Goal: Information Seeking & Learning: Learn about a topic

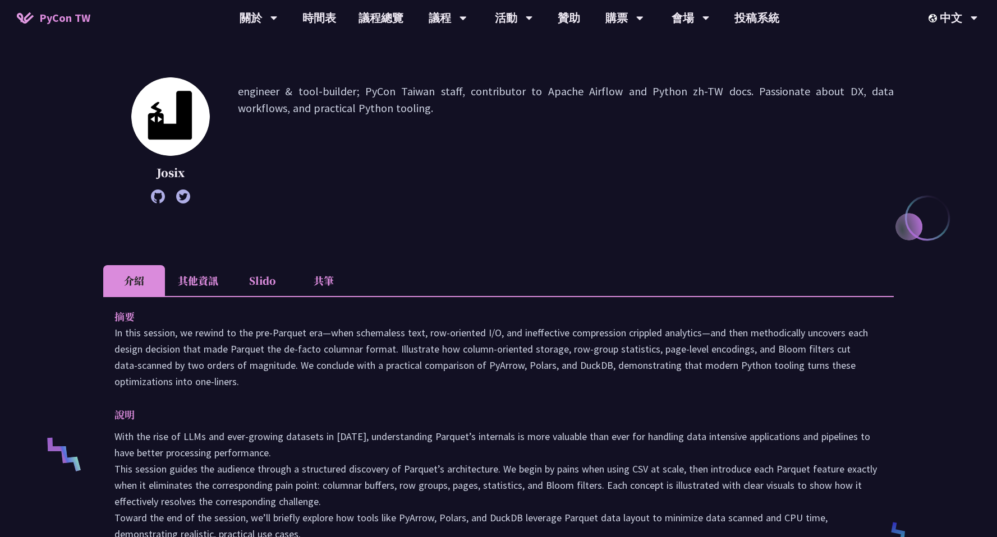
click at [265, 280] on li "Slido" at bounding box center [262, 280] width 62 height 31
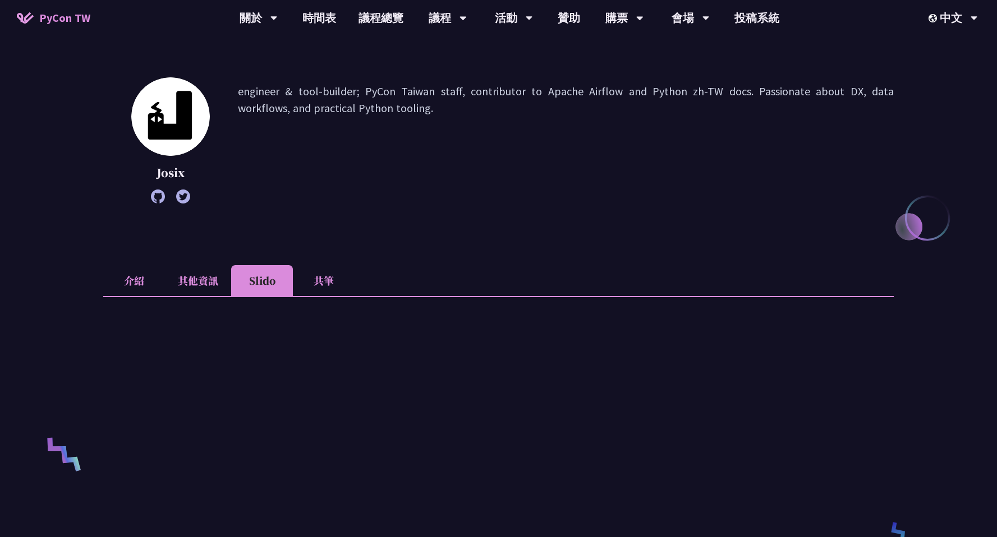
click at [315, 276] on li "共筆" at bounding box center [324, 280] width 62 height 31
click at [207, 284] on li "其他資訊" at bounding box center [198, 280] width 66 height 31
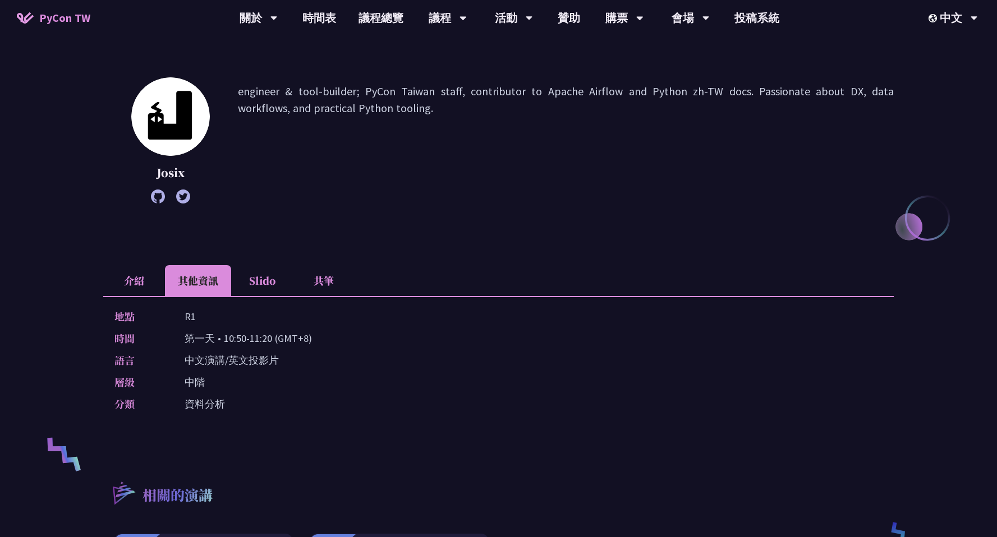
click at [149, 288] on li "介紹" at bounding box center [134, 280] width 62 height 31
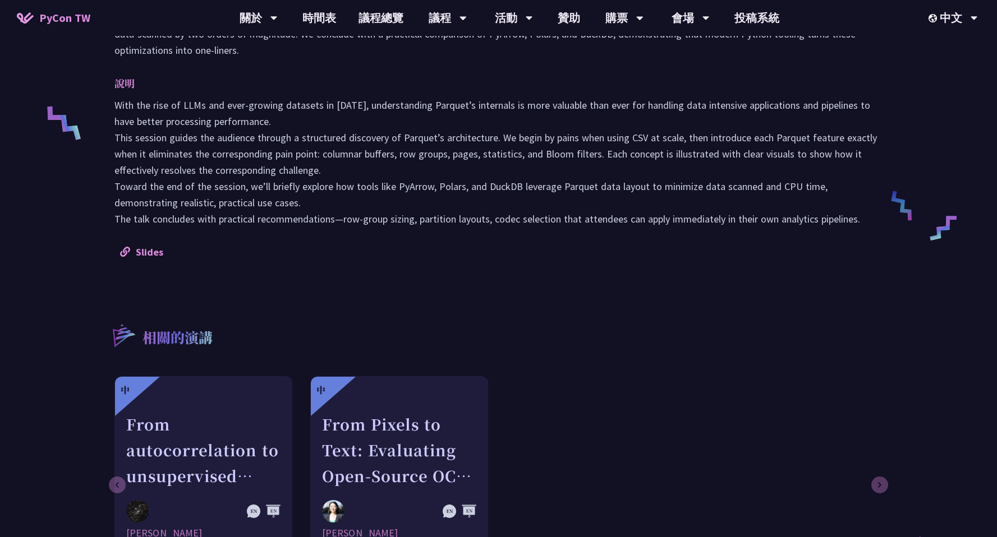
scroll to position [362, 0]
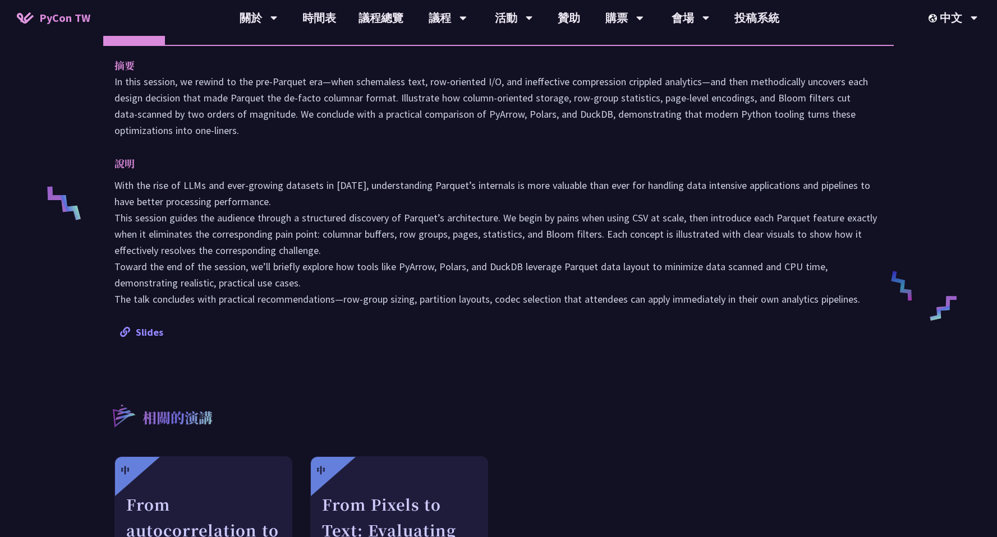
click at [155, 330] on link "Slides" at bounding box center [141, 332] width 43 height 13
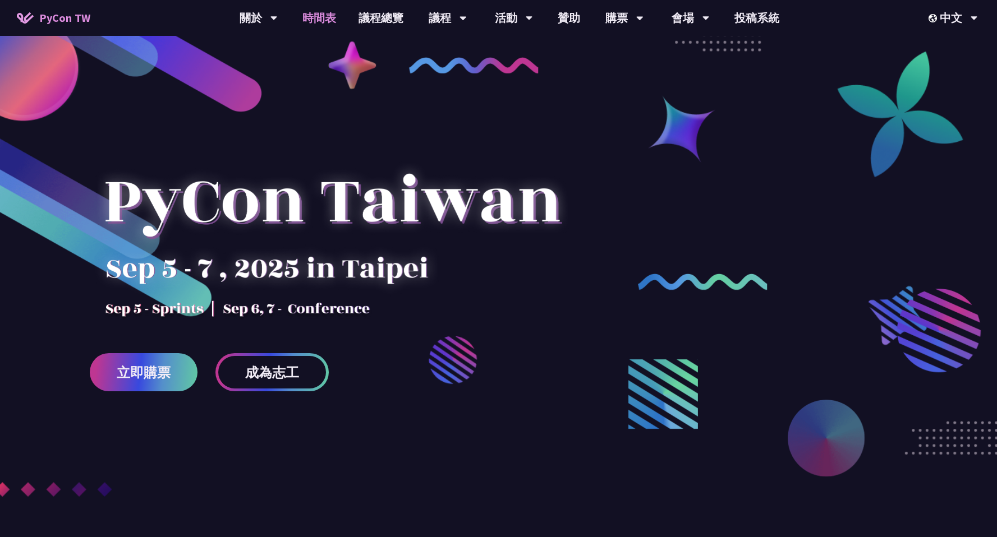
click at [325, 20] on link "時間表" at bounding box center [319, 18] width 56 height 36
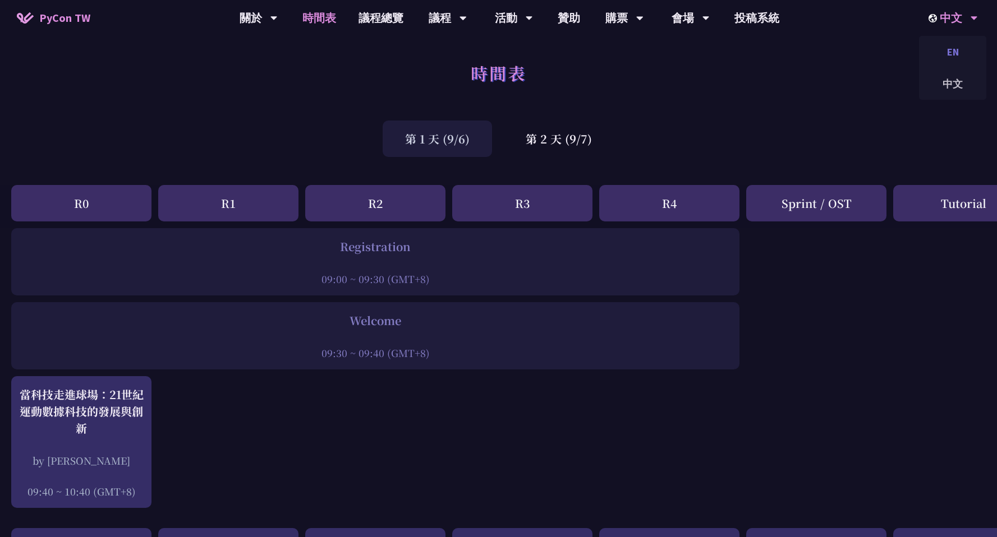
click at [946, 47] on div "EN" at bounding box center [952, 52] width 67 height 26
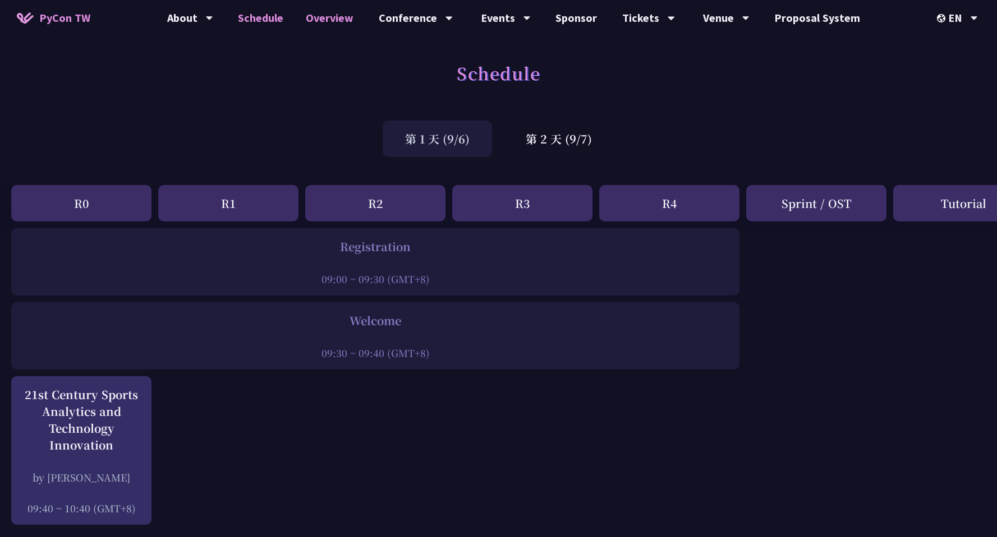
click at [337, 25] on link "Overview" at bounding box center [330, 18] width 70 height 36
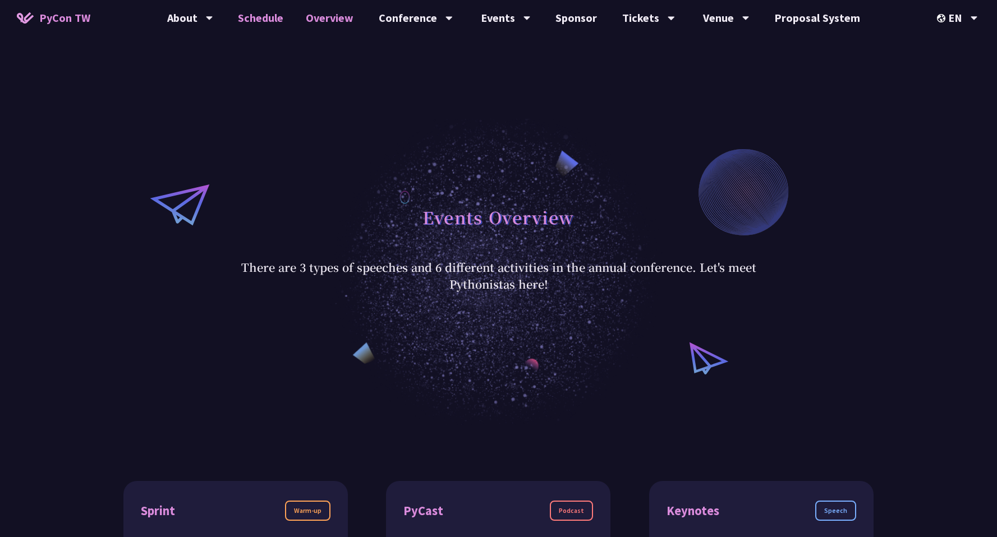
click at [290, 17] on link "Schedule" at bounding box center [261, 18] width 68 height 36
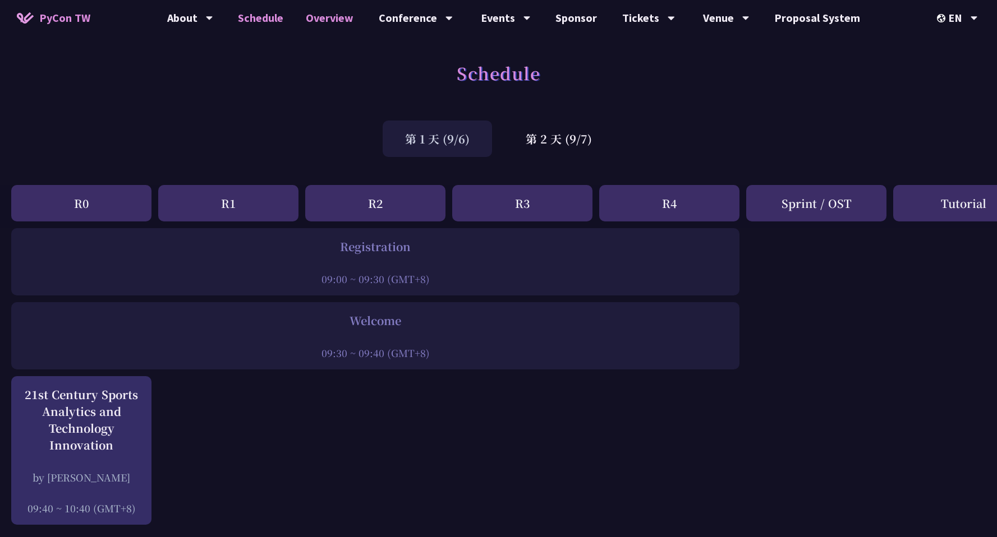
click at [311, 20] on link "Overview" at bounding box center [330, 18] width 70 height 36
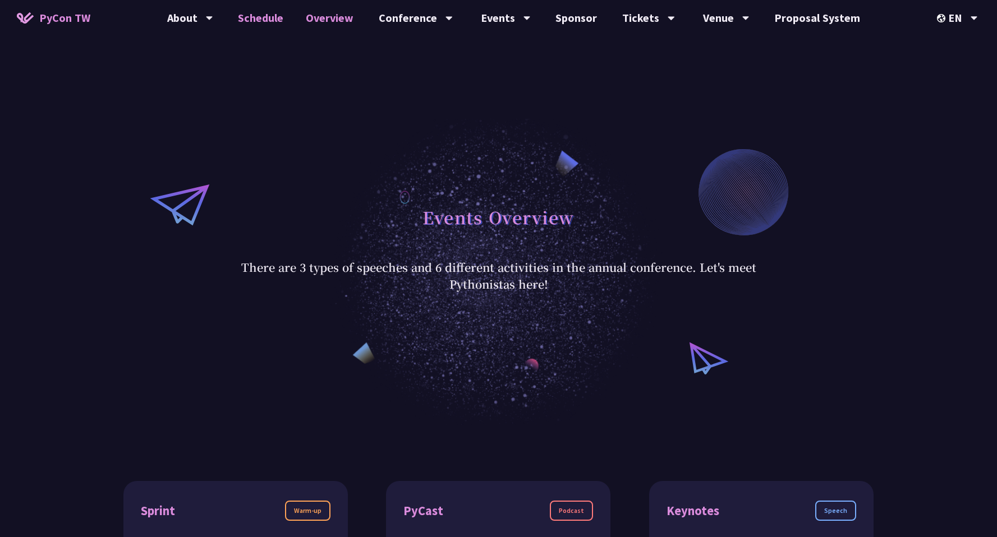
click at [260, 14] on link "Schedule" at bounding box center [261, 18] width 68 height 36
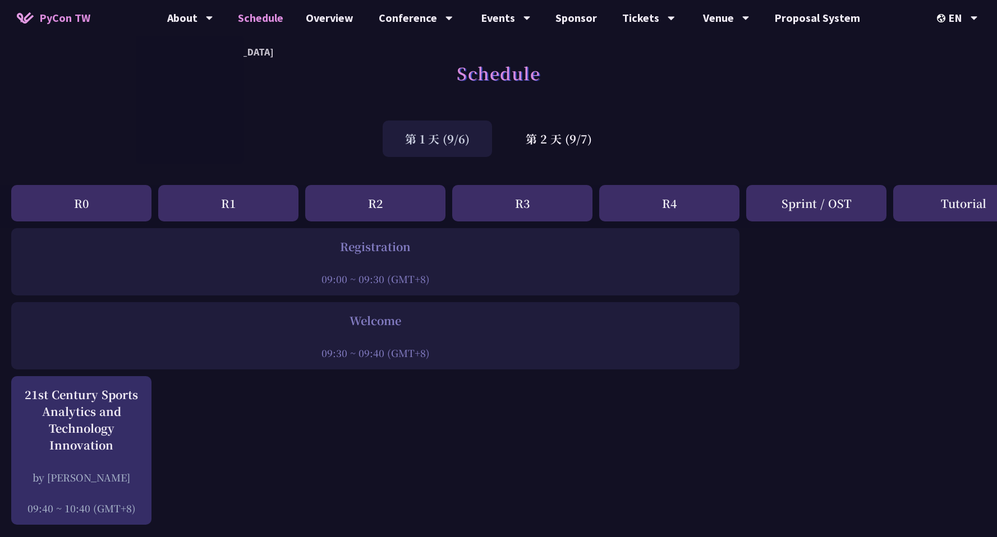
click at [260, 24] on link "Schedule" at bounding box center [261, 18] width 68 height 36
click at [312, 20] on link "Overview" at bounding box center [330, 18] width 70 height 36
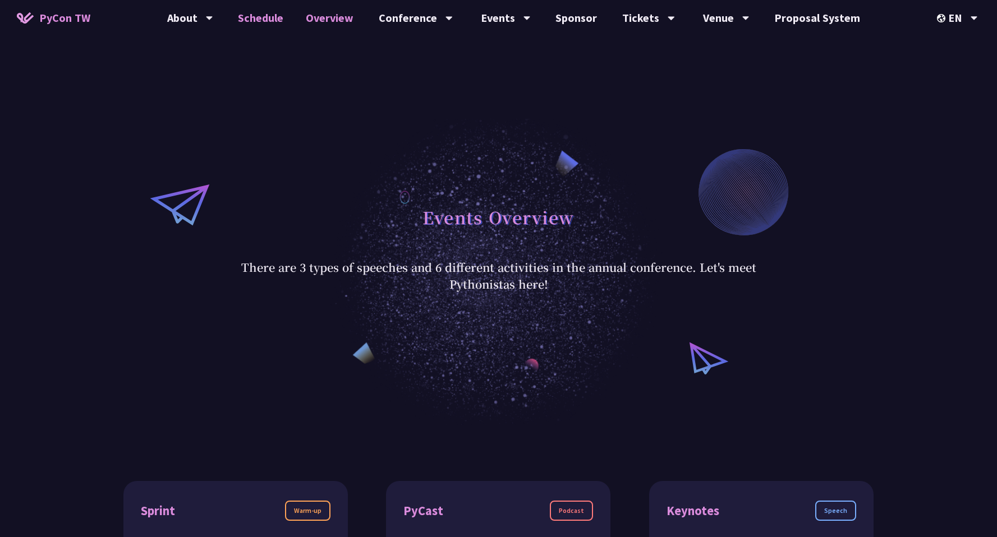
click at [261, 19] on link "Schedule" at bounding box center [261, 18] width 68 height 36
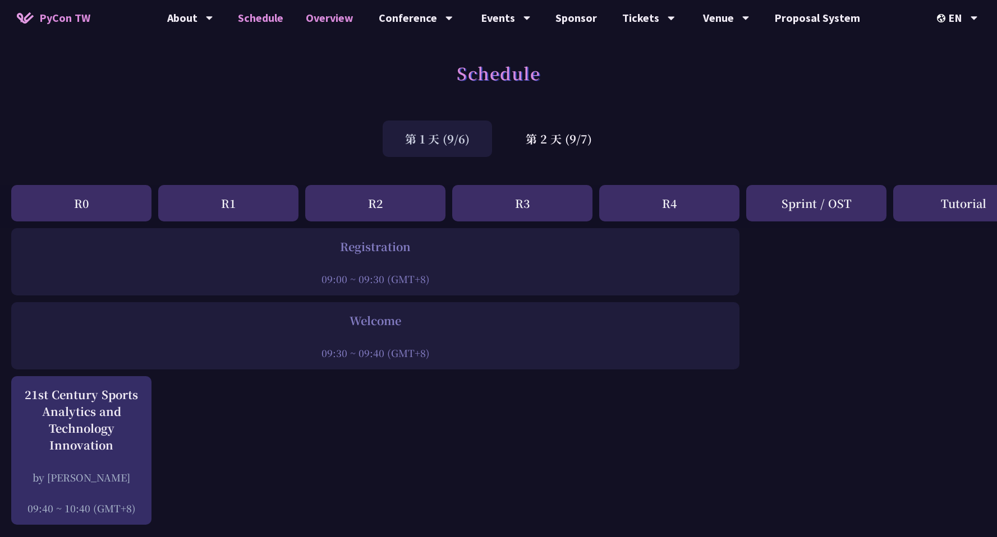
click at [323, 14] on link "Overview" at bounding box center [330, 18] width 70 height 36
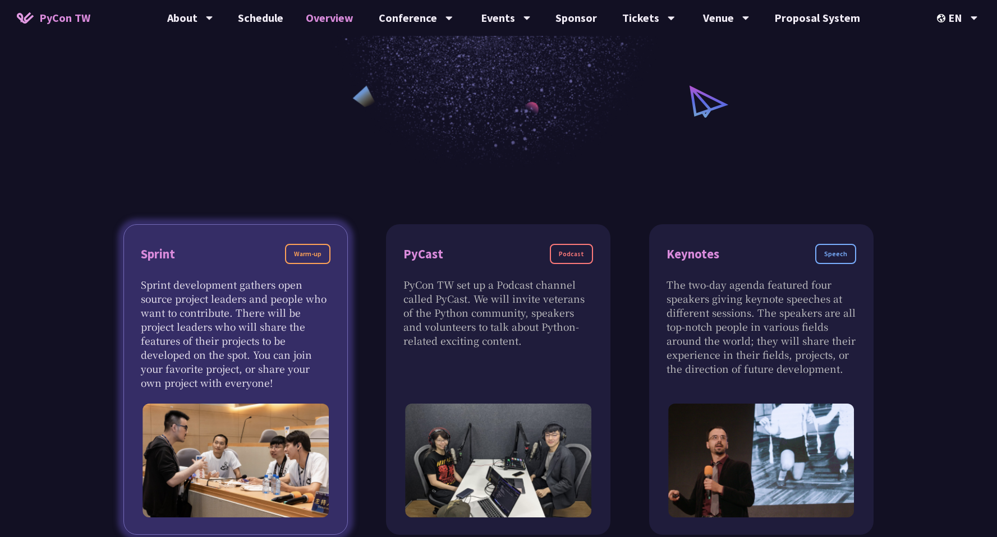
scroll to position [213, 0]
